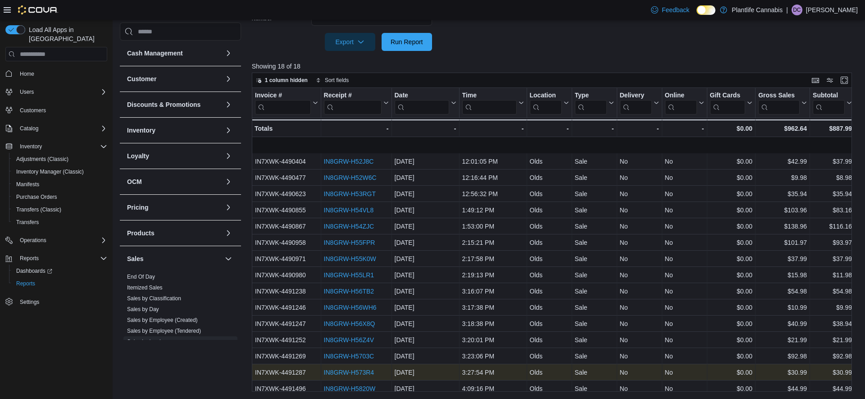
scroll to position [37, 0]
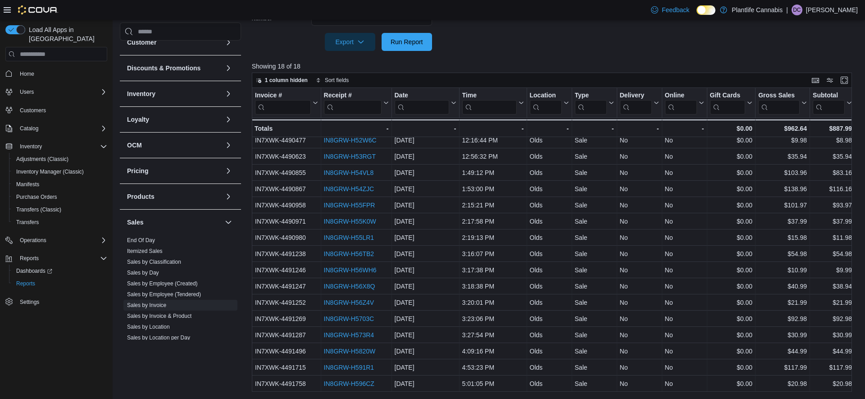
click at [421, 41] on span "Run Report" at bounding box center [407, 41] width 32 height 9
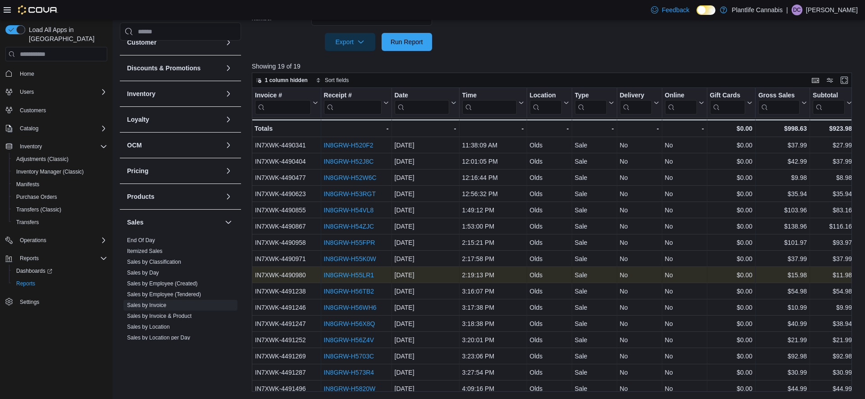
scroll to position [54, 0]
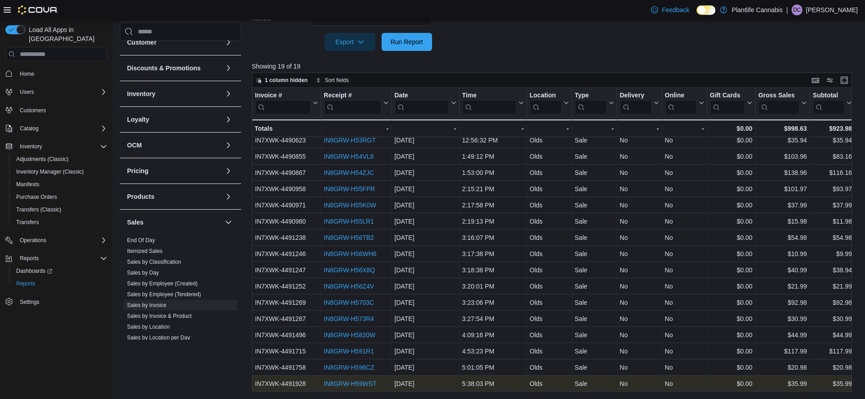
click at [351, 381] on link "IN8GRW-H59WST" at bounding box center [349, 383] width 53 height 7
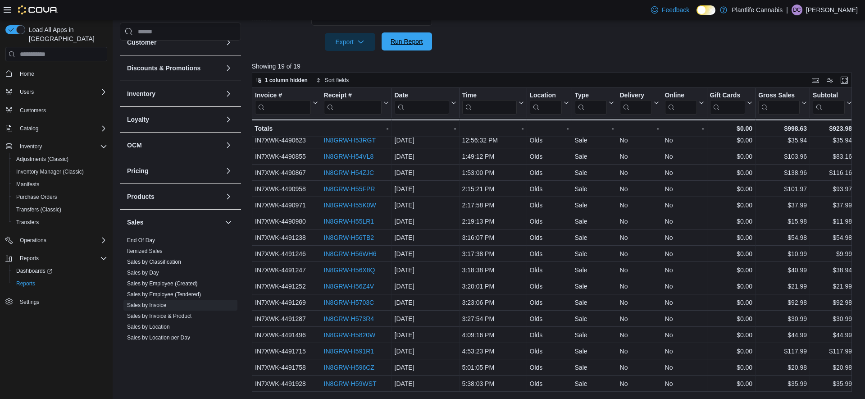
click at [418, 36] on span "Run Report" at bounding box center [407, 41] width 40 height 18
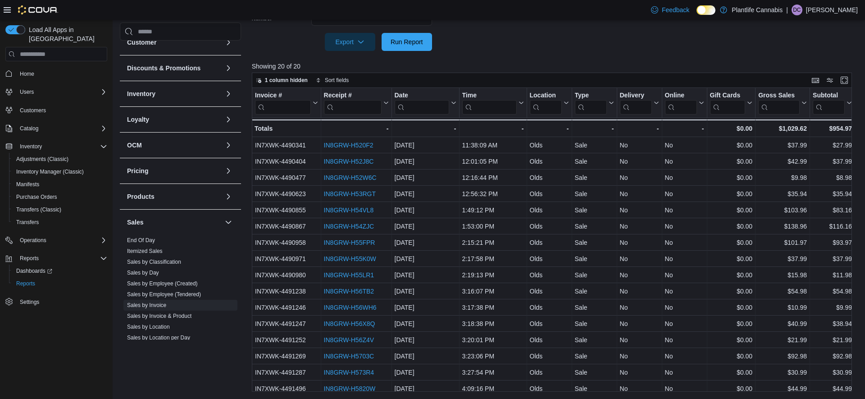
scroll to position [70, 0]
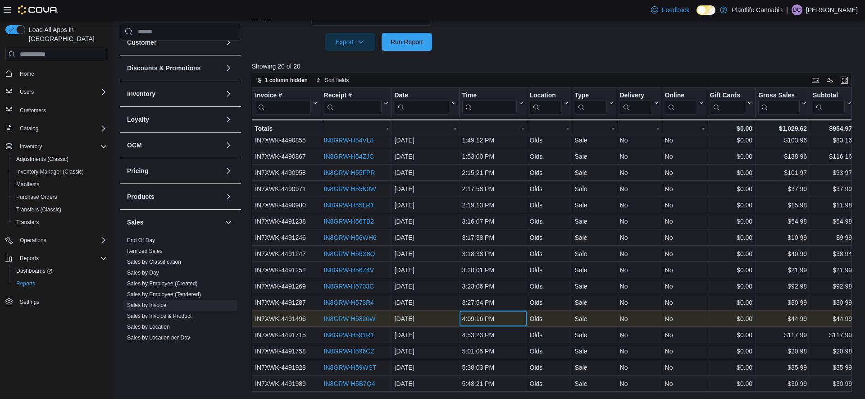
click at [481, 322] on div "4:09:16 PM" at bounding box center [493, 318] width 62 height 11
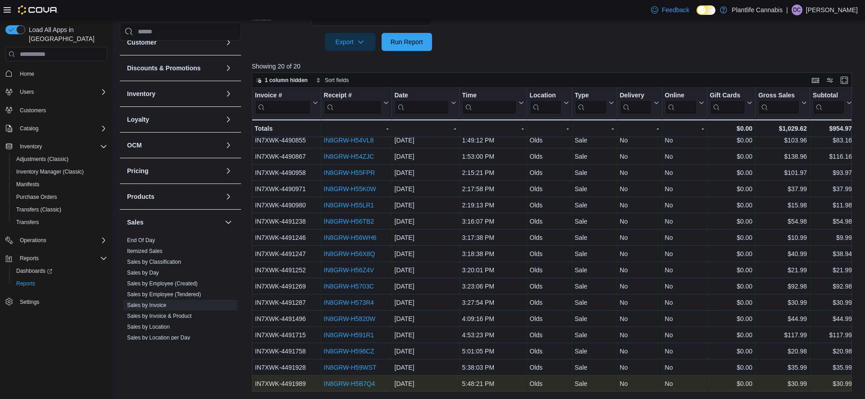
click at [342, 390] on div "IN8GRW-H5B7Q4 - Receipt # URL, column 2, row 20" at bounding box center [356, 383] width 71 height 16
click at [343, 387] on div "IN8GRW-H5B7Q4" at bounding box center [355, 383] width 65 height 11
click at [346, 386] on link "IN8GRW-H5B7Q4" at bounding box center [348, 383] width 51 height 7
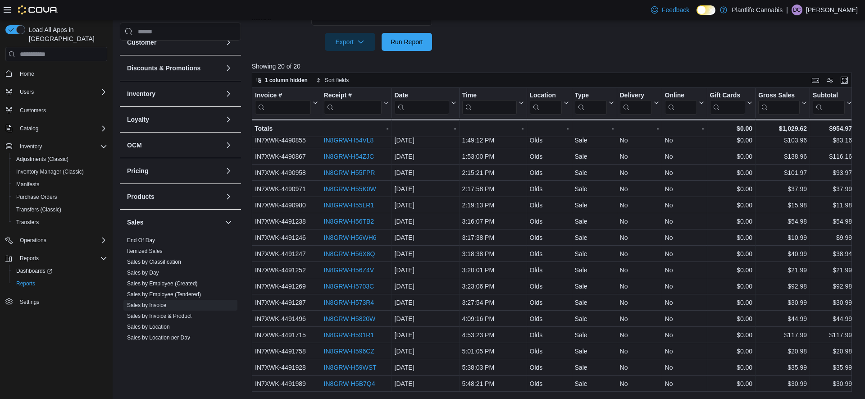
click at [409, 32] on div at bounding box center [555, 29] width 606 height 7
click at [410, 42] on span "Run Report" at bounding box center [407, 41] width 32 height 9
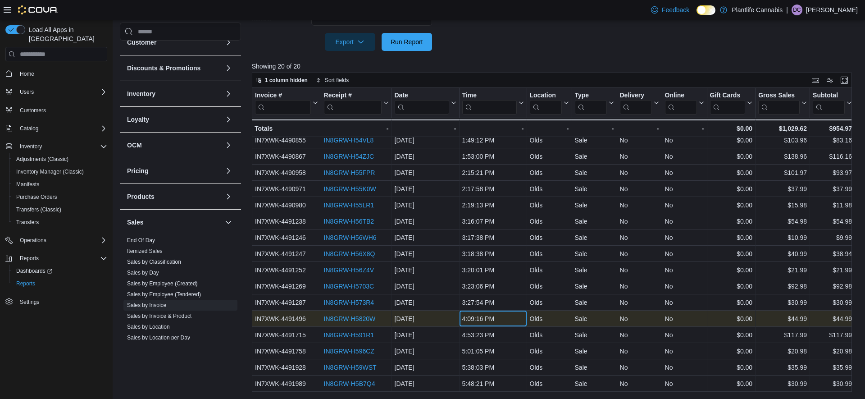
click at [488, 320] on div "4:09:16 PM" at bounding box center [493, 318] width 62 height 11
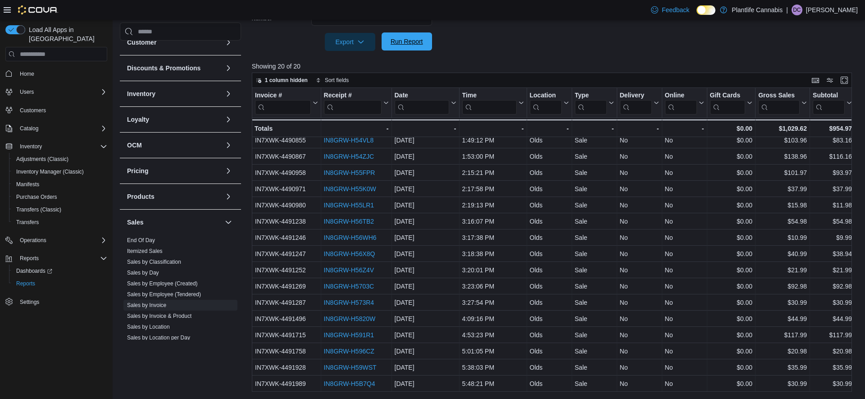
click at [415, 49] on span "Run Report" at bounding box center [407, 41] width 40 height 18
click at [413, 48] on span "Run Report" at bounding box center [407, 41] width 40 height 18
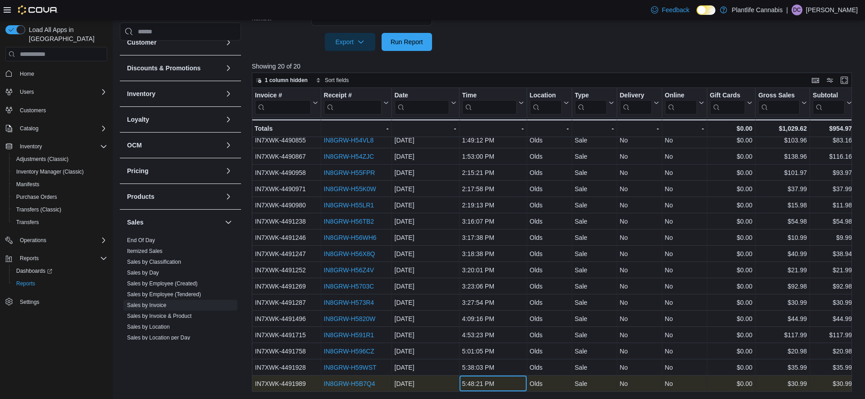
click at [488, 385] on div "5:48:21 PM" at bounding box center [493, 383] width 62 height 11
click at [362, 379] on div "IN8GRW-H5B7Q4" at bounding box center [355, 383] width 65 height 11
click at [353, 381] on link "IN8GRW-H5B7Q4" at bounding box center [348, 383] width 51 height 7
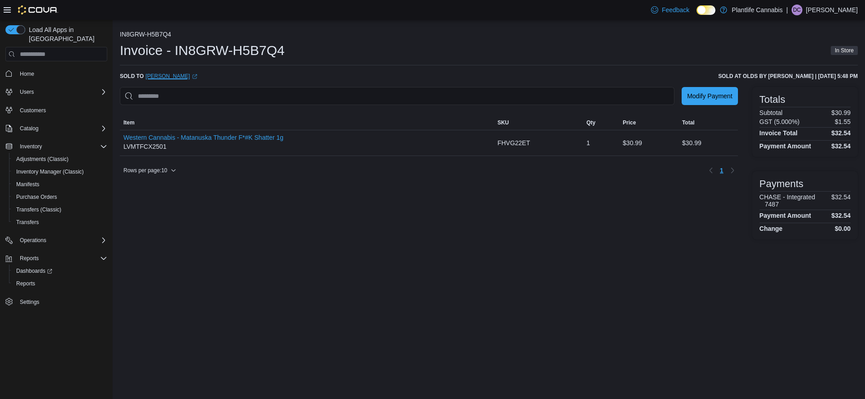
click at [152, 75] on link "[PERSON_NAME] (opens in a new tab or window)" at bounding box center [172, 76] width 52 height 7
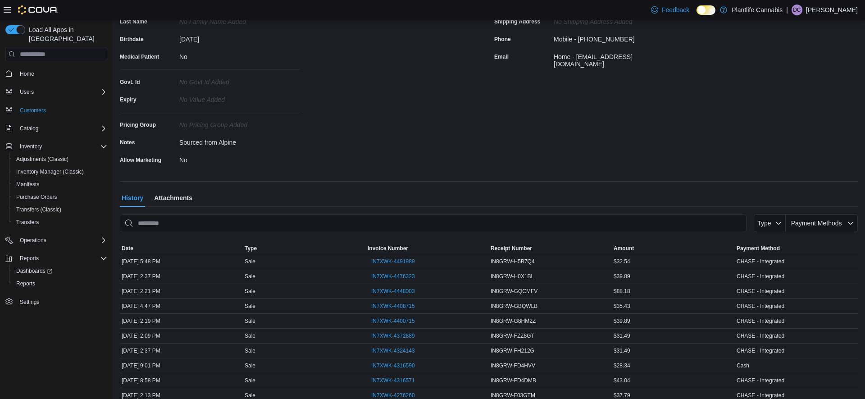
scroll to position [166, 0]
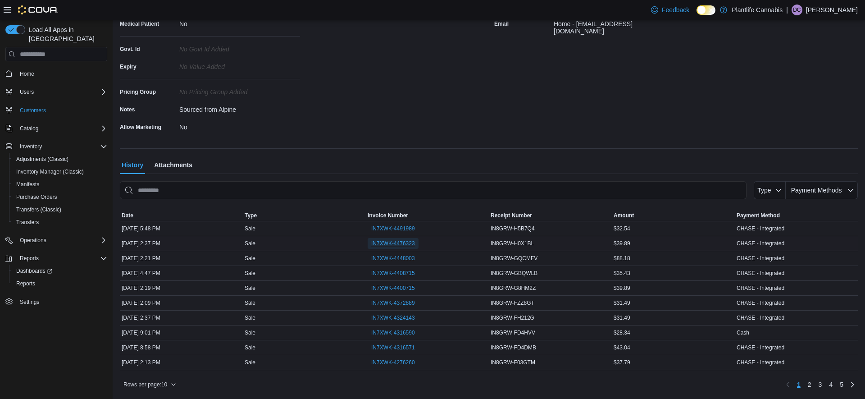
click at [377, 243] on span "IN7XWK-4476323" at bounding box center [393, 243] width 44 height 7
click at [387, 260] on span "IN7XWK-4448003" at bounding box center [393, 258] width 44 height 7
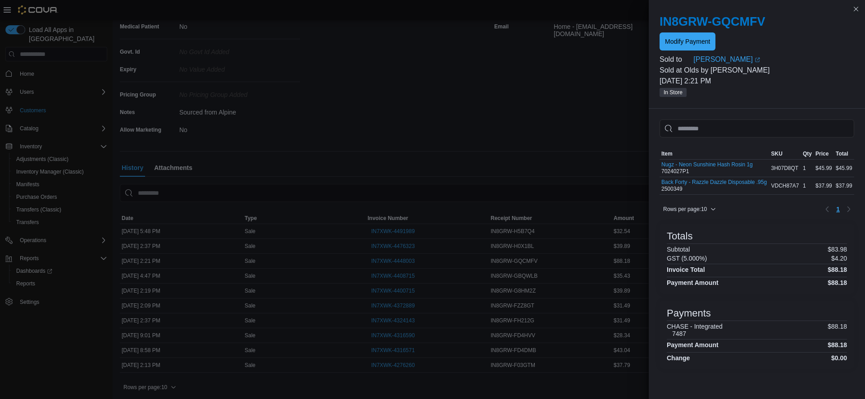
scroll to position [162, 0]
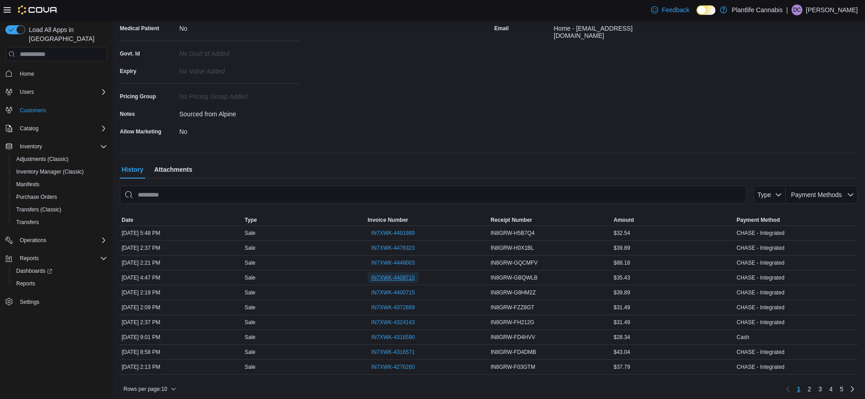
click at [387, 277] on span "IN7XWK-4408715" at bounding box center [393, 277] width 44 height 7
click at [384, 292] on span "IN7XWK-4400715" at bounding box center [393, 292] width 44 height 7
click at [396, 310] on span "IN7XWK-4372889" at bounding box center [393, 307] width 44 height 7
click at [398, 324] on span "IN7XWK-4324143" at bounding box center [393, 321] width 44 height 7
